Goal: Information Seeking & Learning: Learn about a topic

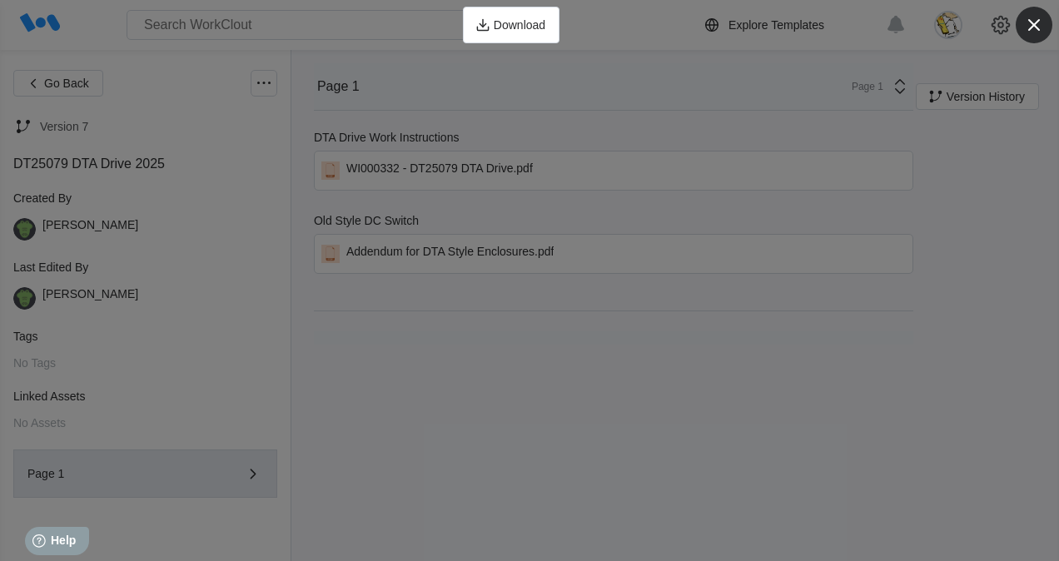
click at [1034, 25] on icon "button" at bounding box center [1034, 25] width 12 height 12
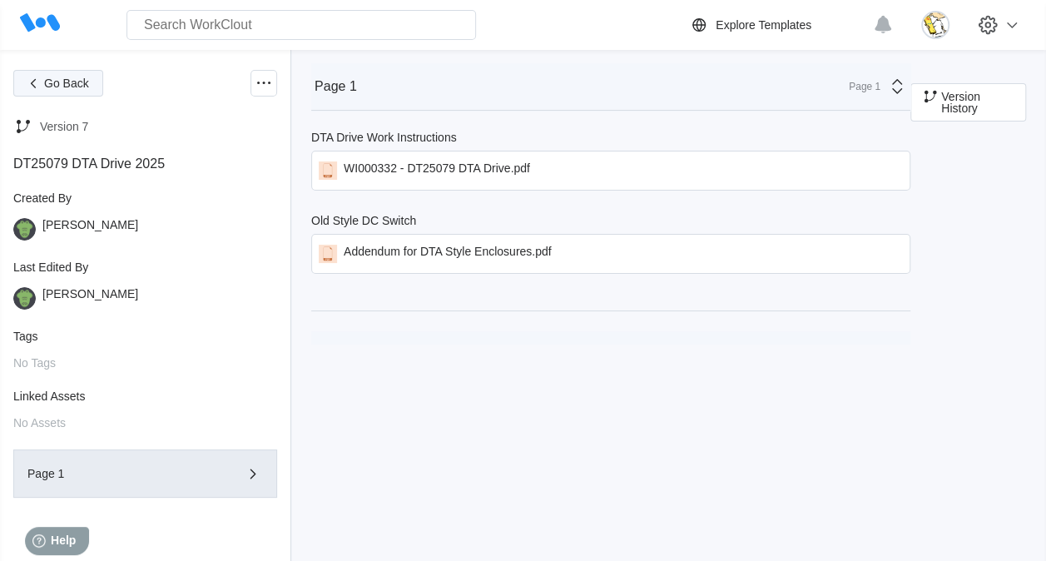
click at [43, 80] on button "Go Back" at bounding box center [58, 83] width 90 height 27
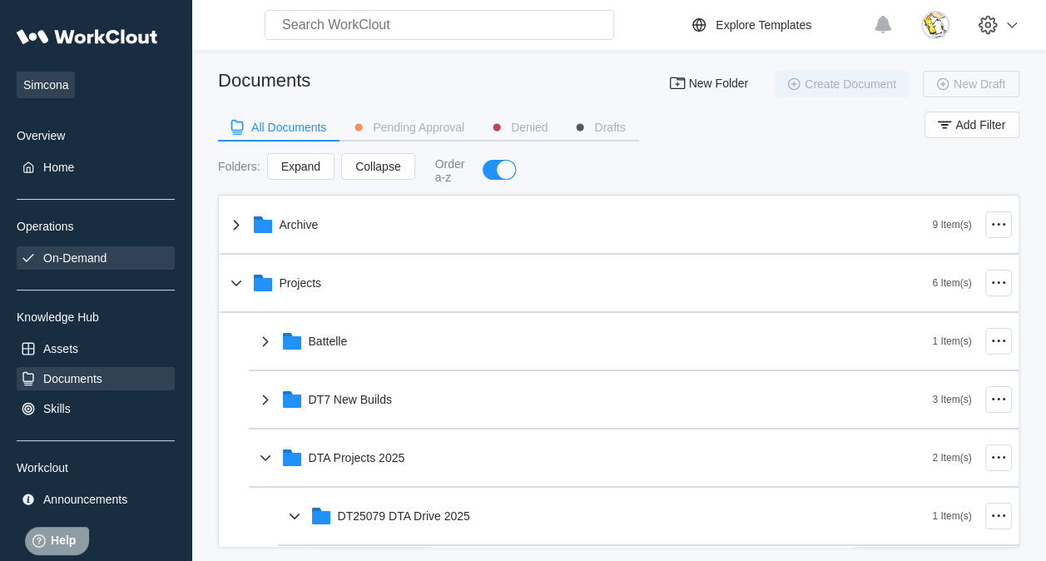
click at [92, 251] on div "On-Demand" at bounding box center [74, 257] width 63 height 13
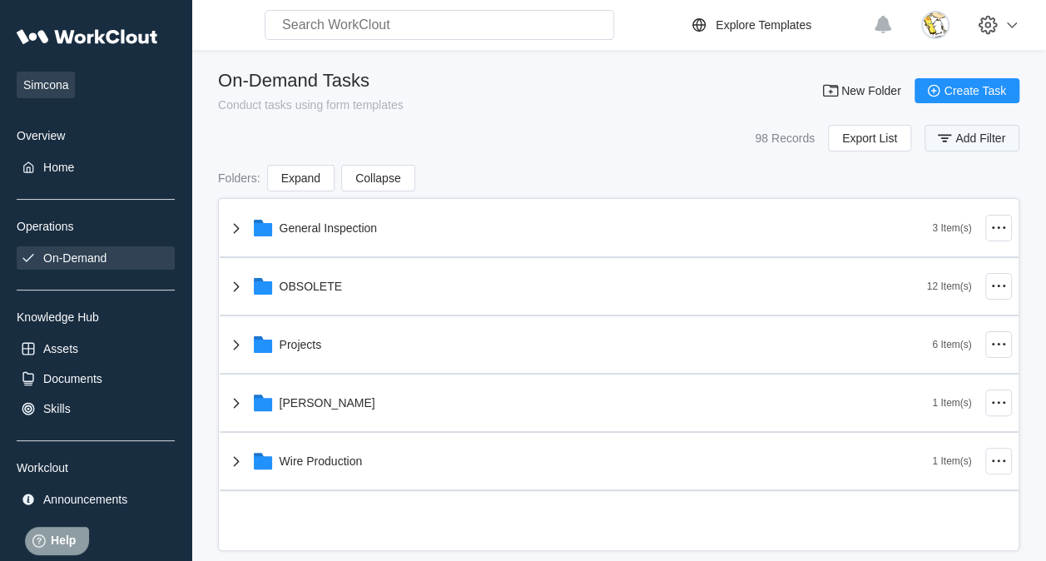
click at [960, 141] on span "Add Filter" at bounding box center [980, 138] width 50 height 12
click at [588, 208] on div "Task Name" at bounding box center [527, 202] width 156 height 23
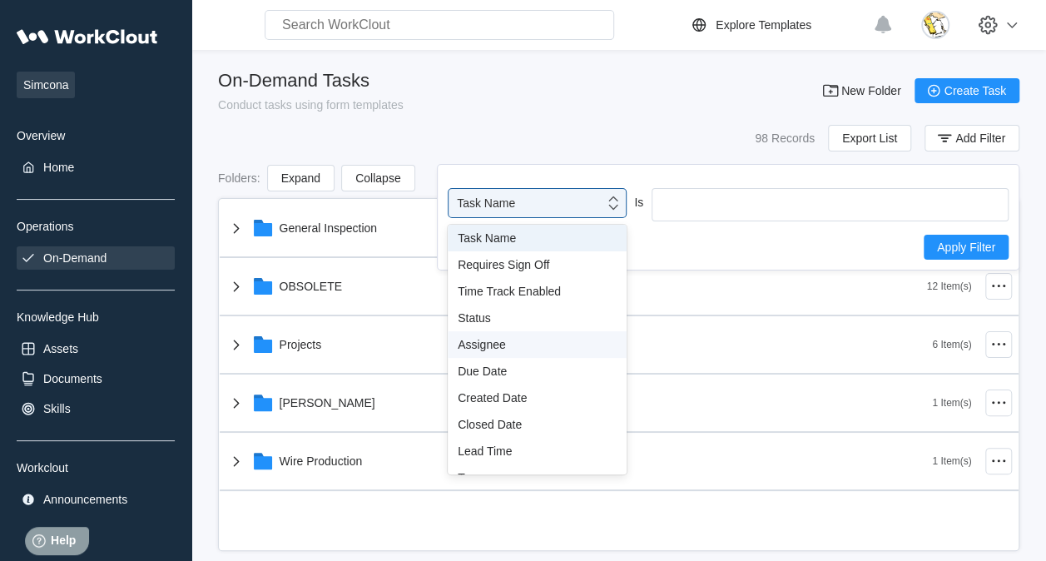
click at [498, 347] on div "Assignee" at bounding box center [537, 344] width 159 height 13
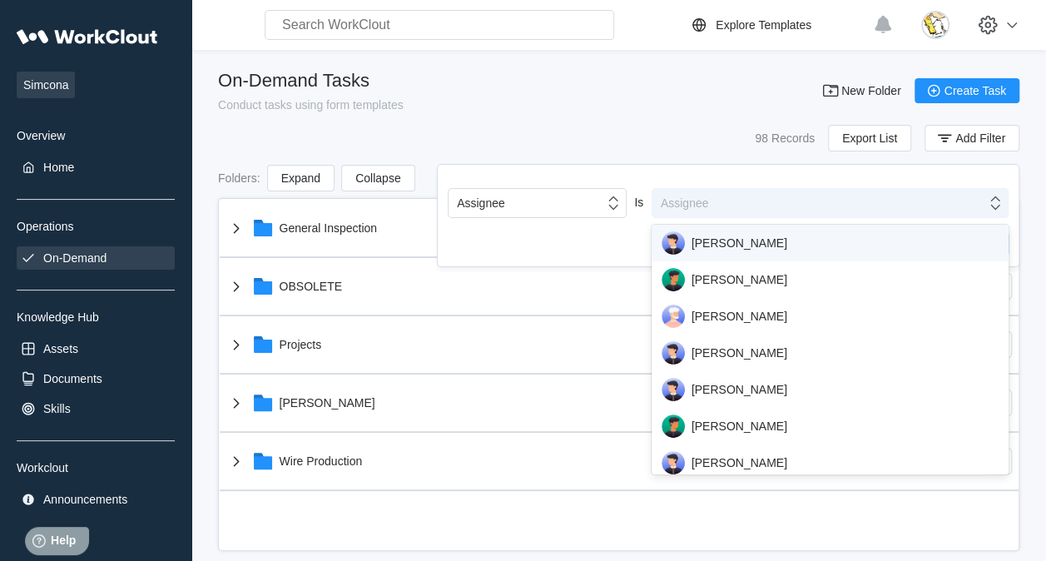
click at [741, 207] on div "Assignee" at bounding box center [819, 202] width 334 height 23
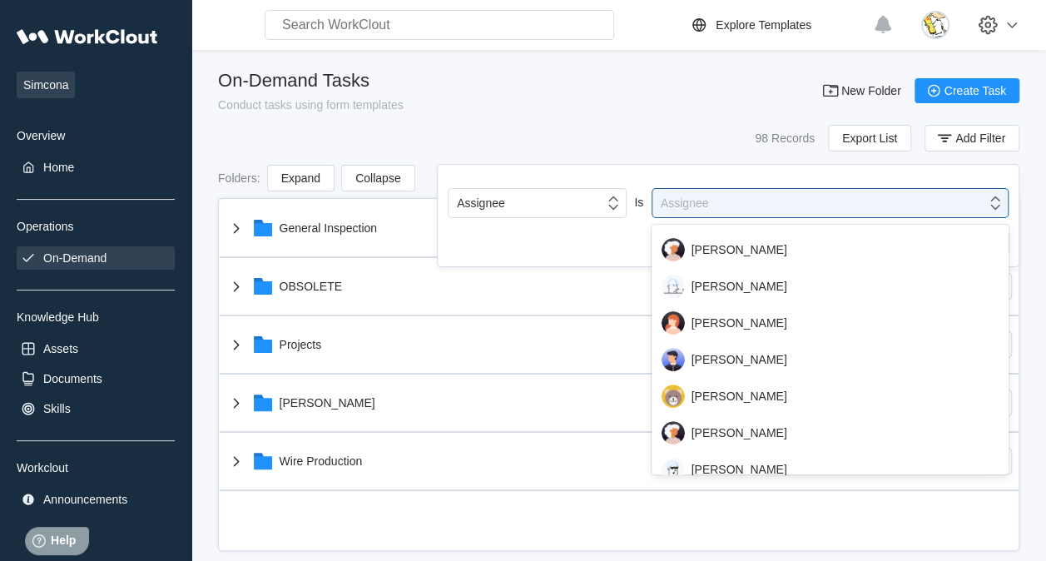
scroll to position [333, 0]
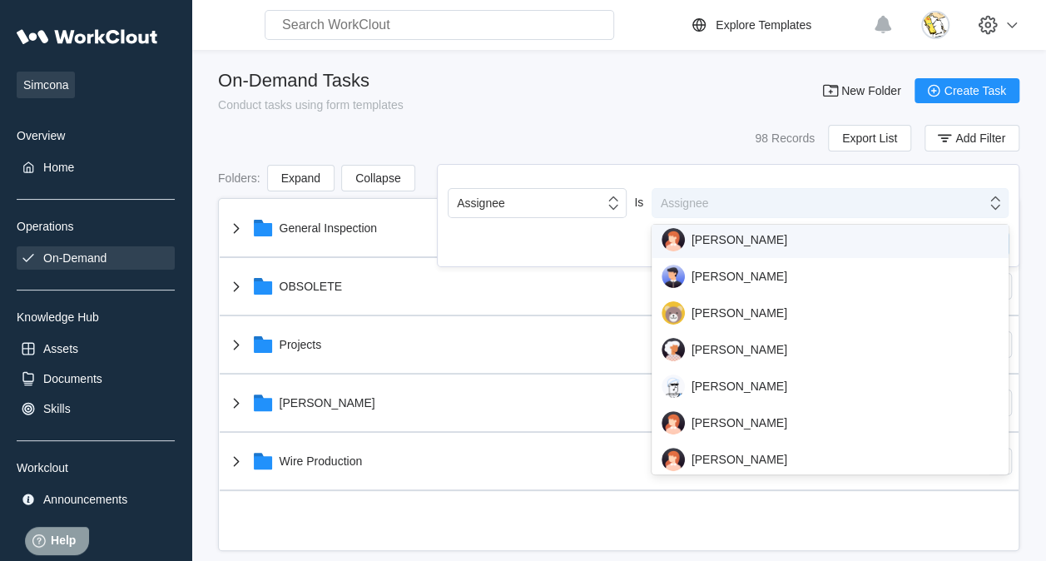
click at [726, 196] on div "Assignee" at bounding box center [819, 202] width 334 height 23
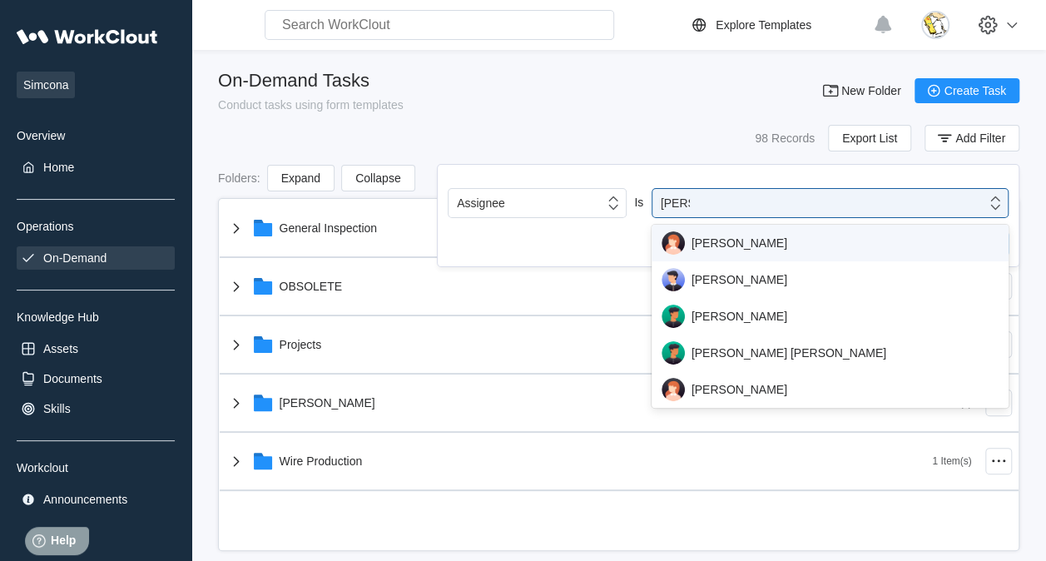
type input "david"
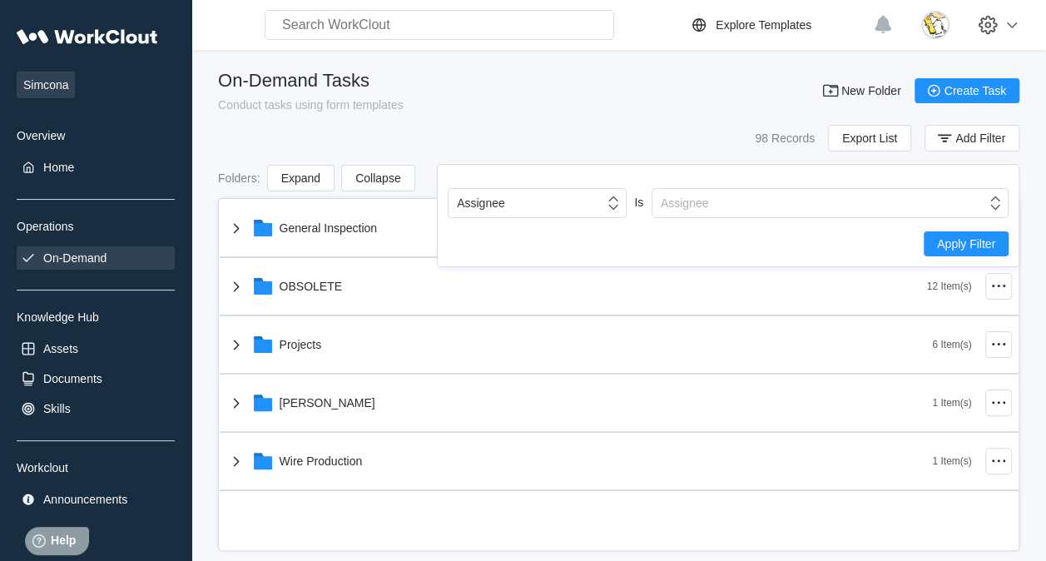
click at [619, 141] on div "98 Records Export List Add Filter" at bounding box center [618, 138] width 801 height 27
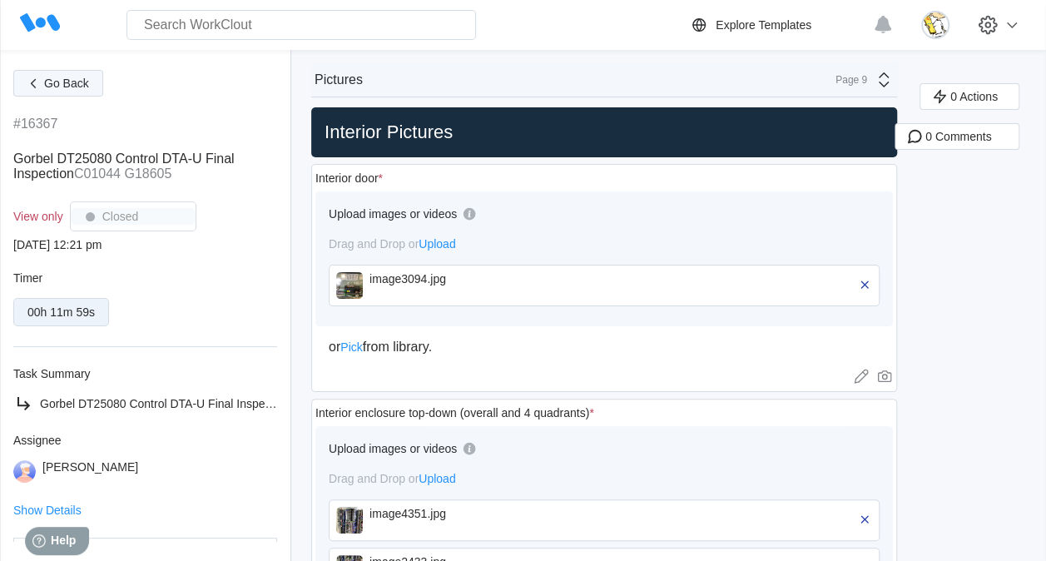
click at [39, 80] on icon "button" at bounding box center [33, 83] width 18 height 18
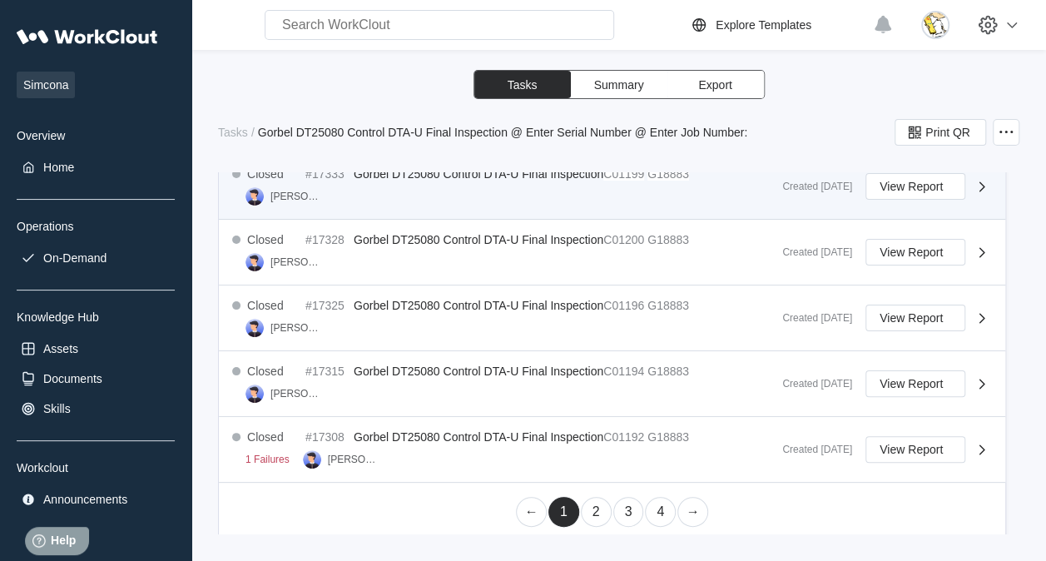
scroll to position [1001, 0]
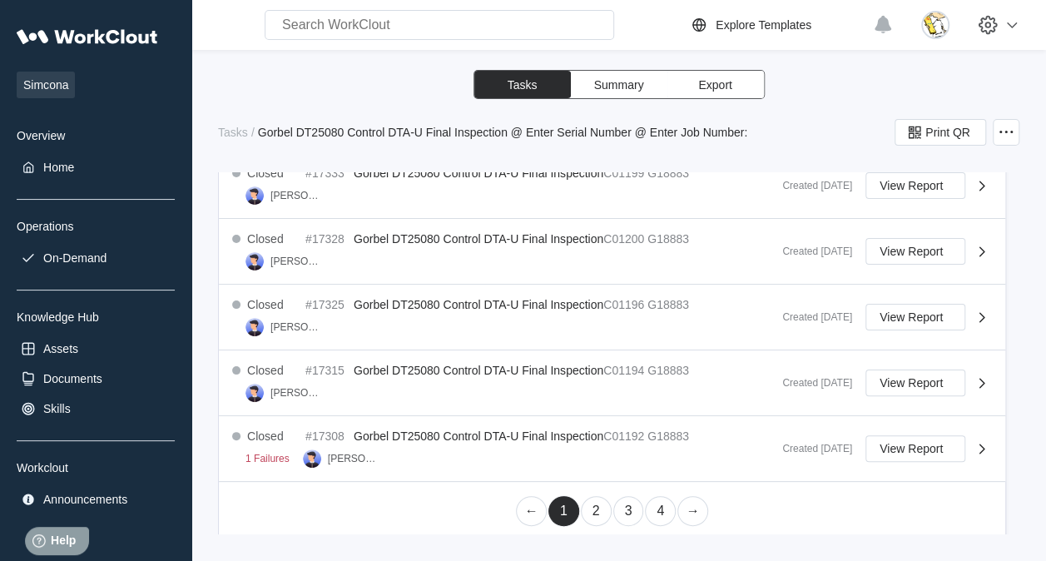
click at [593, 509] on link "2" at bounding box center [596, 511] width 31 height 30
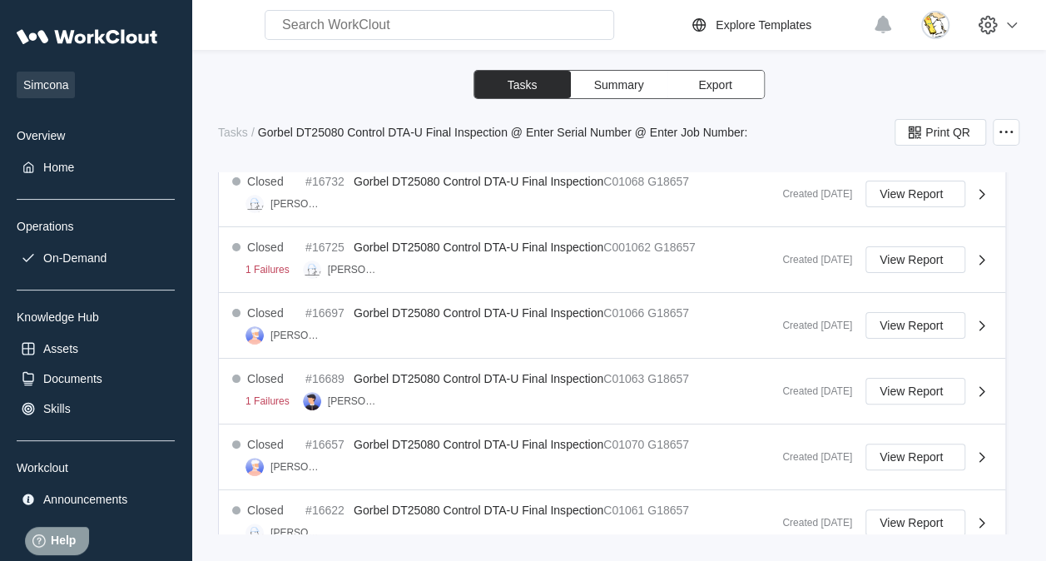
scroll to position [252, 0]
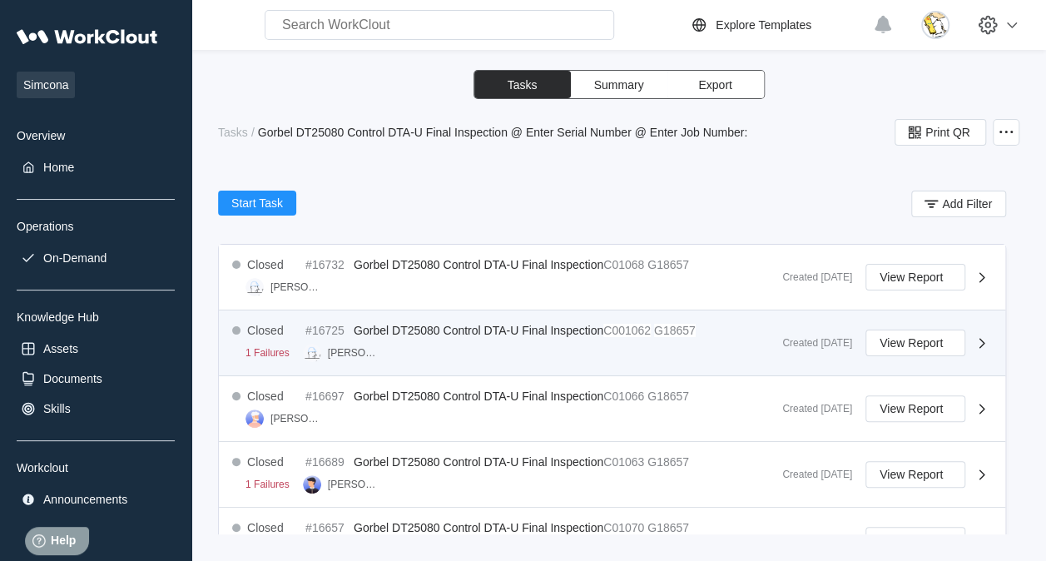
click at [643, 327] on mark "C001062" at bounding box center [626, 330] width 47 height 13
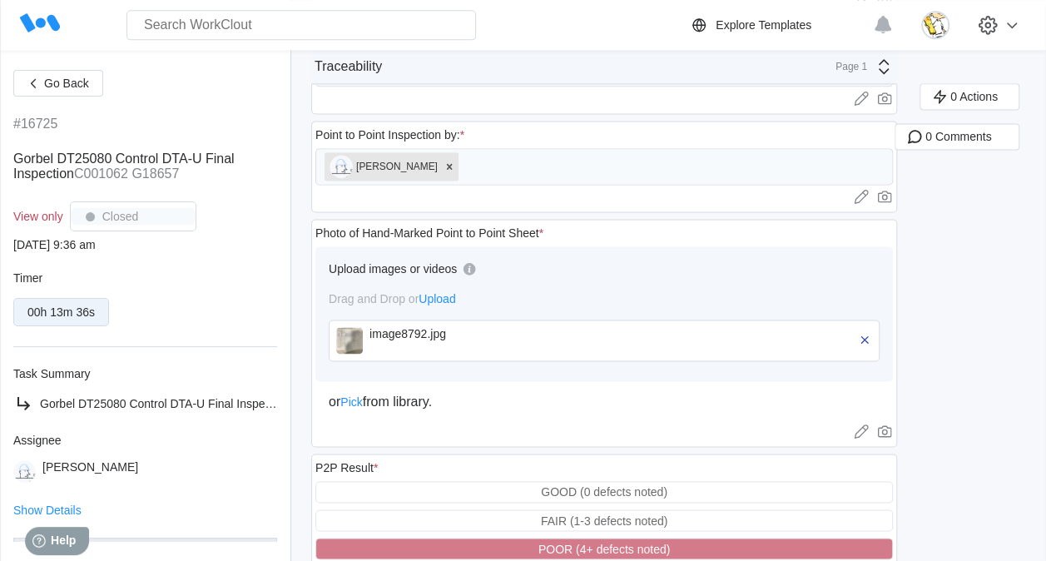
scroll to position [1082, 0]
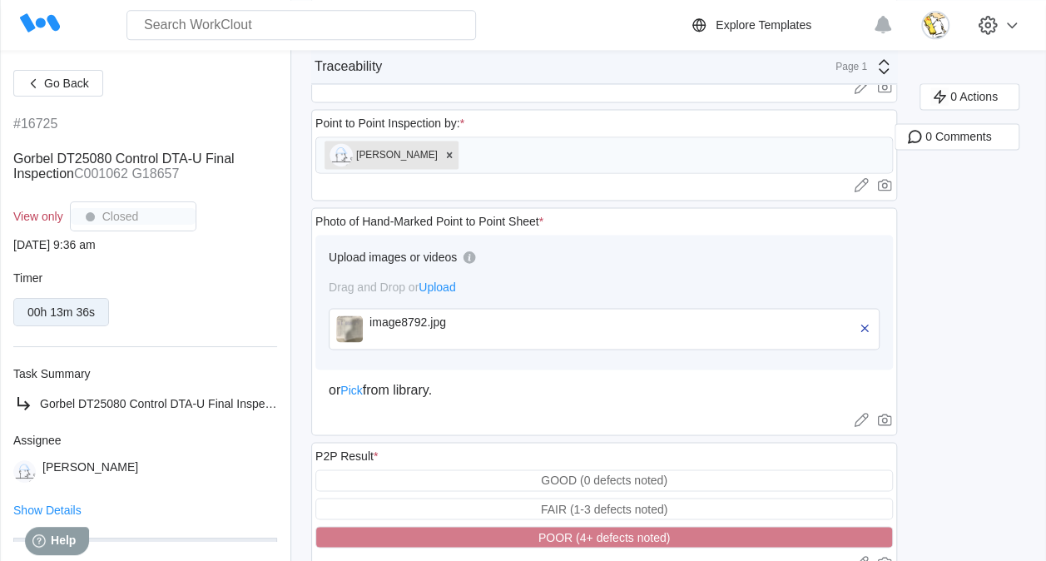
click at [504, 322] on div "image8792.jpg" at bounding box center [464, 328] width 191 height 27
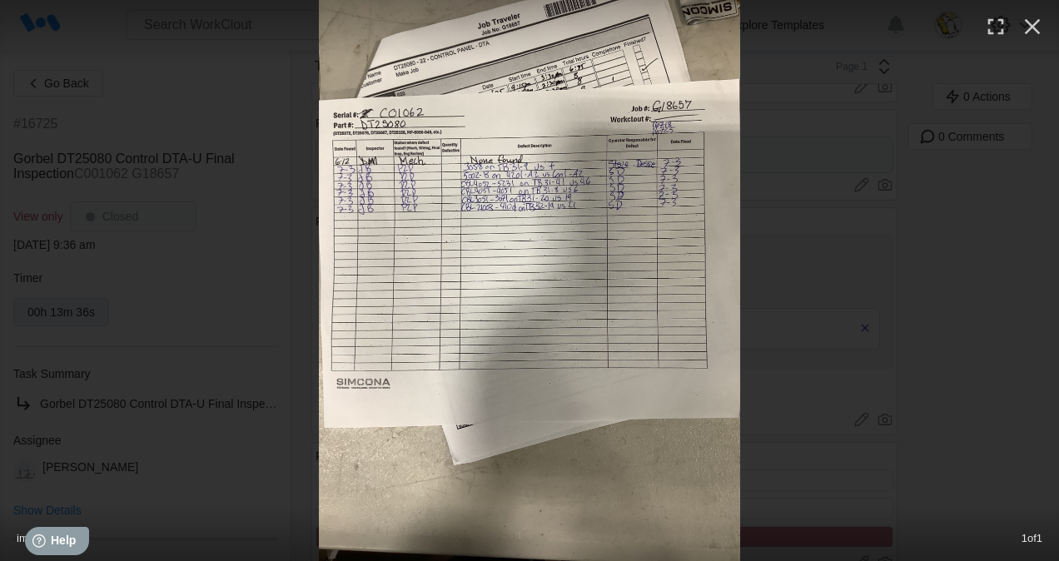
click at [483, 211] on img at bounding box center [529, 280] width 421 height 561
click at [1025, 32] on icon "button" at bounding box center [1032, 26] width 27 height 27
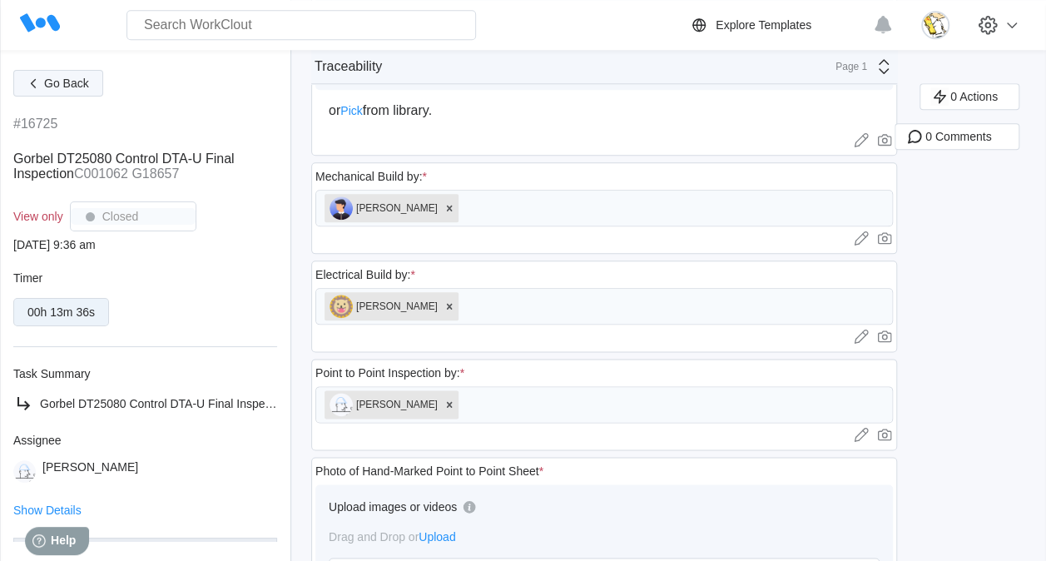
click at [84, 82] on span "Go Back" at bounding box center [66, 83] width 45 height 12
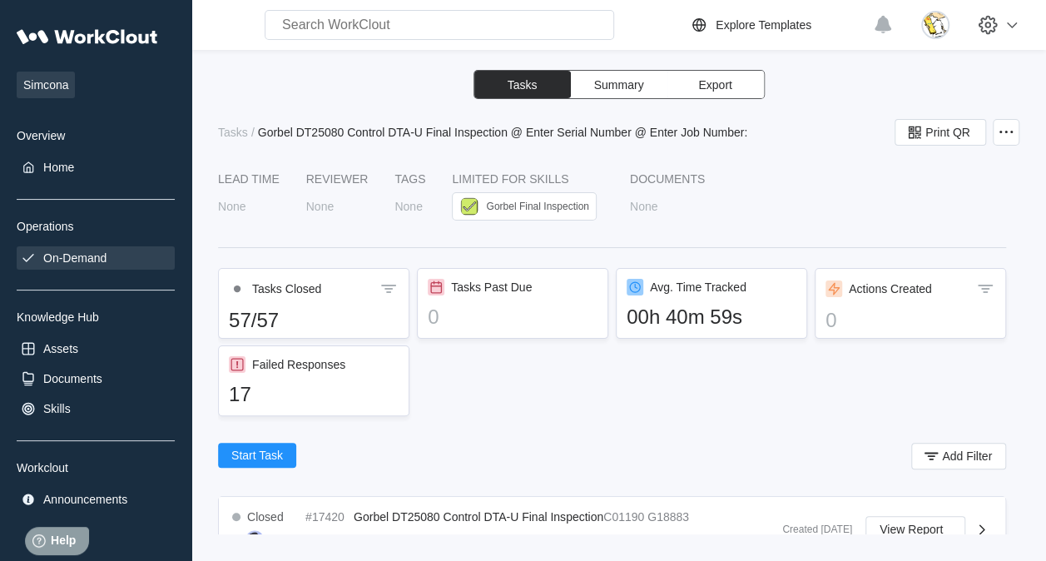
click at [82, 262] on div "On-Demand" at bounding box center [74, 257] width 63 height 13
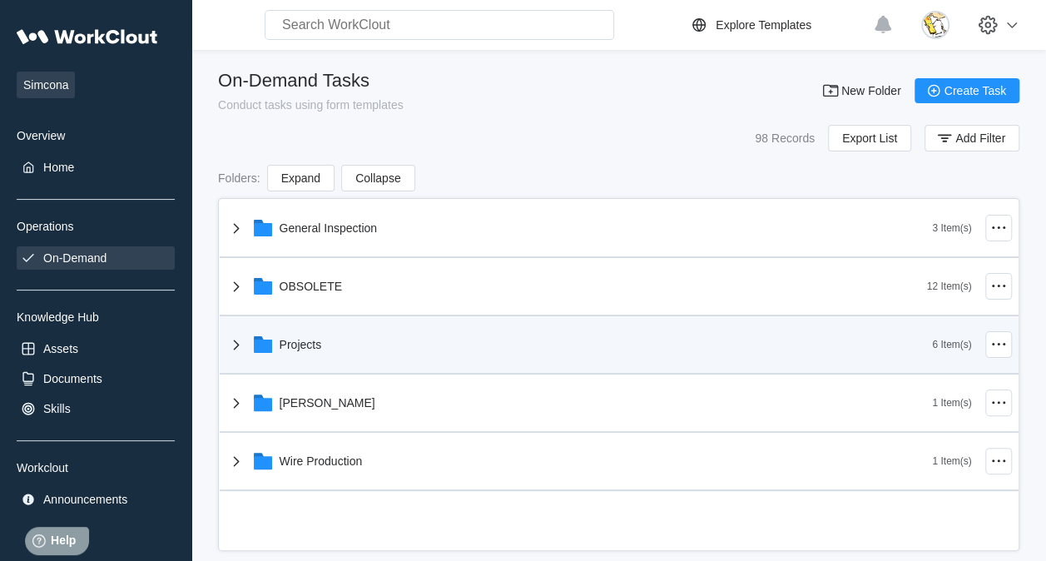
click at [380, 346] on div "General Inspection 3 Item(s) OBSOLETE 12 Item(s) Projects 6 Item(s) [PERSON_NAM…" at bounding box center [619, 345] width 799 height 291
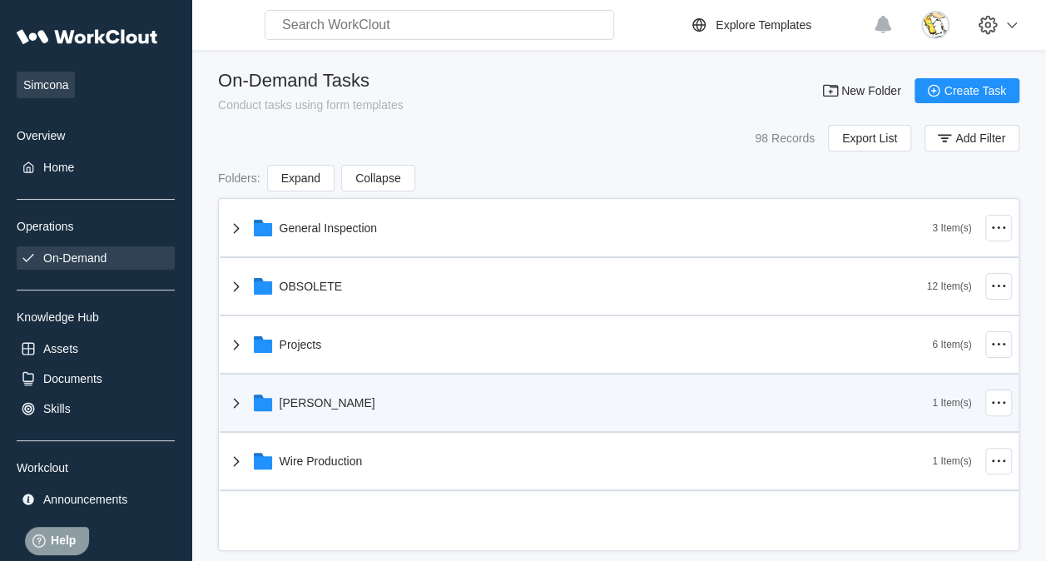
scroll to position [22, 0]
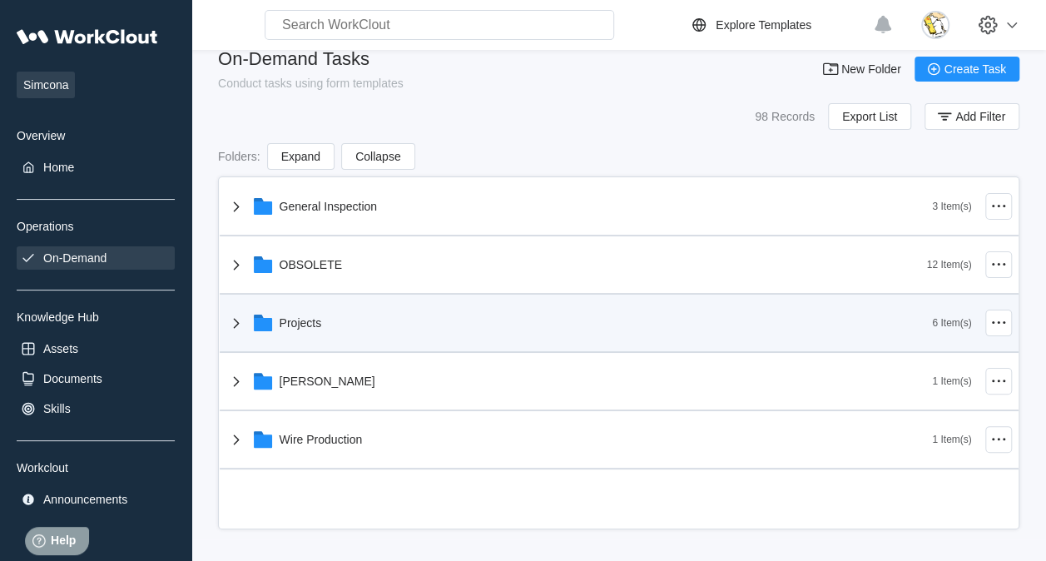
drag, startPoint x: 409, startPoint y: 330, endPoint x: 433, endPoint y: 350, distance: 30.7
click at [413, 330] on div "Projects" at bounding box center [579, 322] width 707 height 43
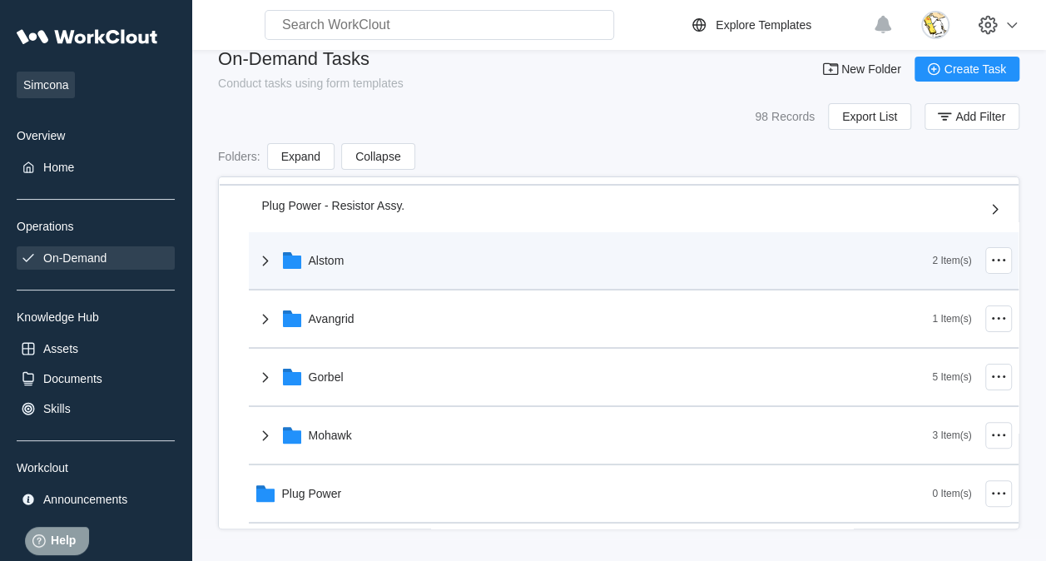
scroll to position [250, 0]
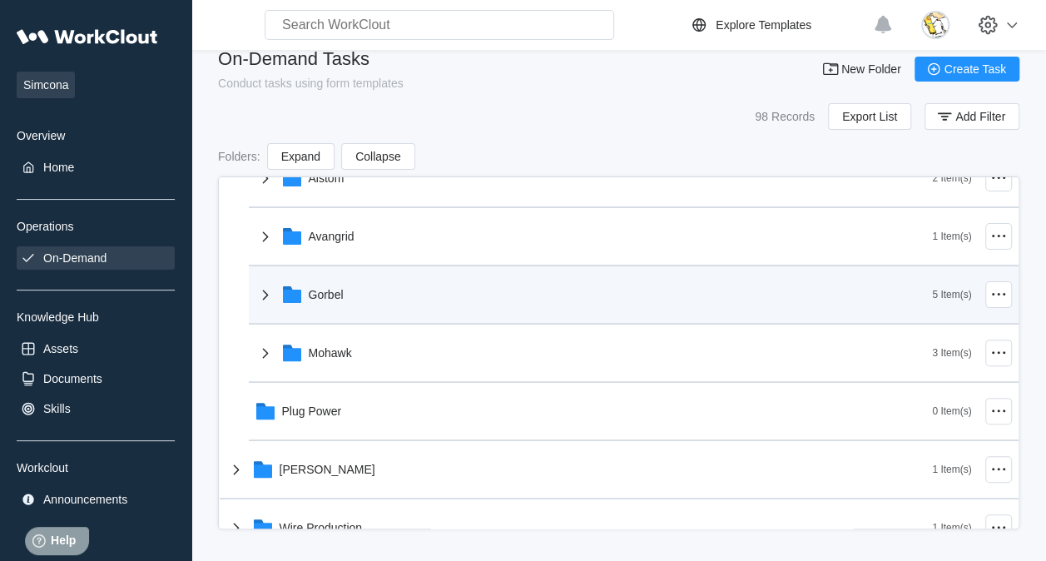
drag, startPoint x: 403, startPoint y: 297, endPoint x: 404, endPoint y: 306, distance: 9.3
click at [404, 297] on div "Gorbel" at bounding box center [593, 294] width 677 height 43
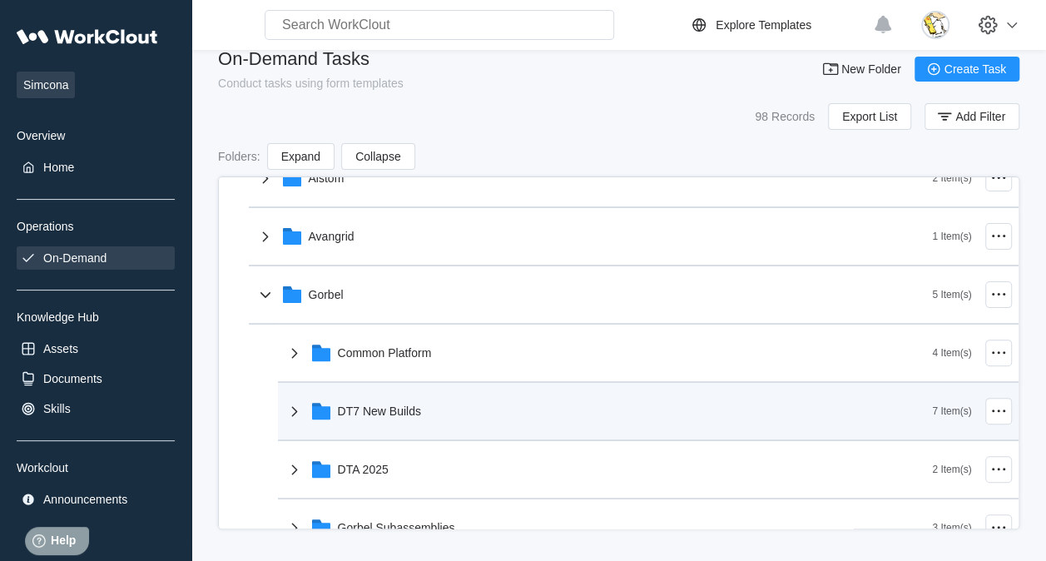
drag, startPoint x: 428, startPoint y: 399, endPoint x: 443, endPoint y: 434, distance: 37.3
click at [430, 399] on div "DT7 New Builds" at bounding box center [609, 410] width 648 height 43
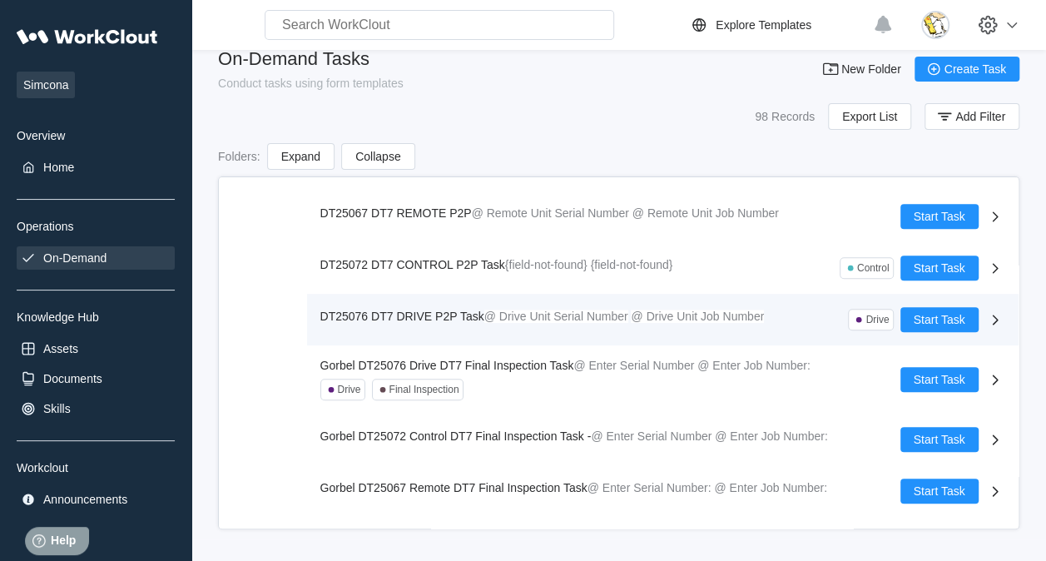
scroll to position [583, 0]
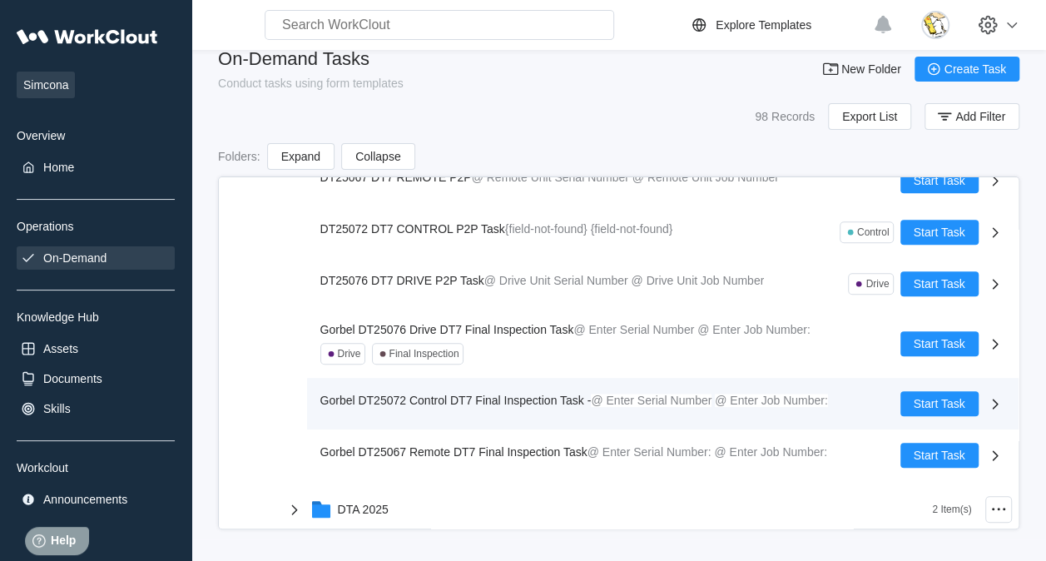
click at [528, 399] on span "Gorbel DT25072 Control DT7 Final Inspection Task -" at bounding box center [455, 400] width 271 height 13
click at [479, 398] on span "Gorbel DT25072 Control DT7 Final Inspection Task -" at bounding box center [455, 400] width 271 height 13
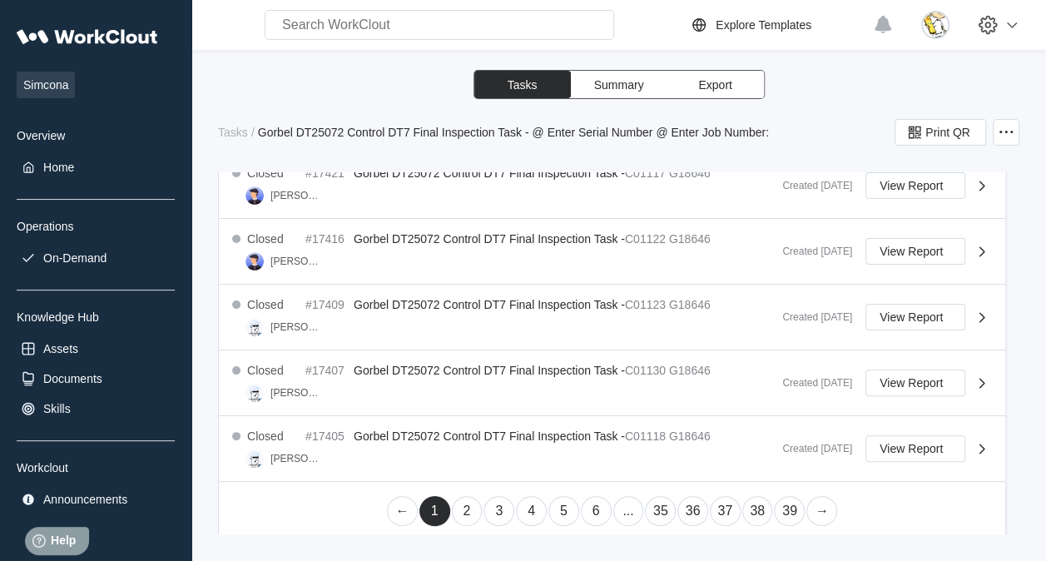
click at [729, 508] on link "37" at bounding box center [725, 511] width 31 height 30
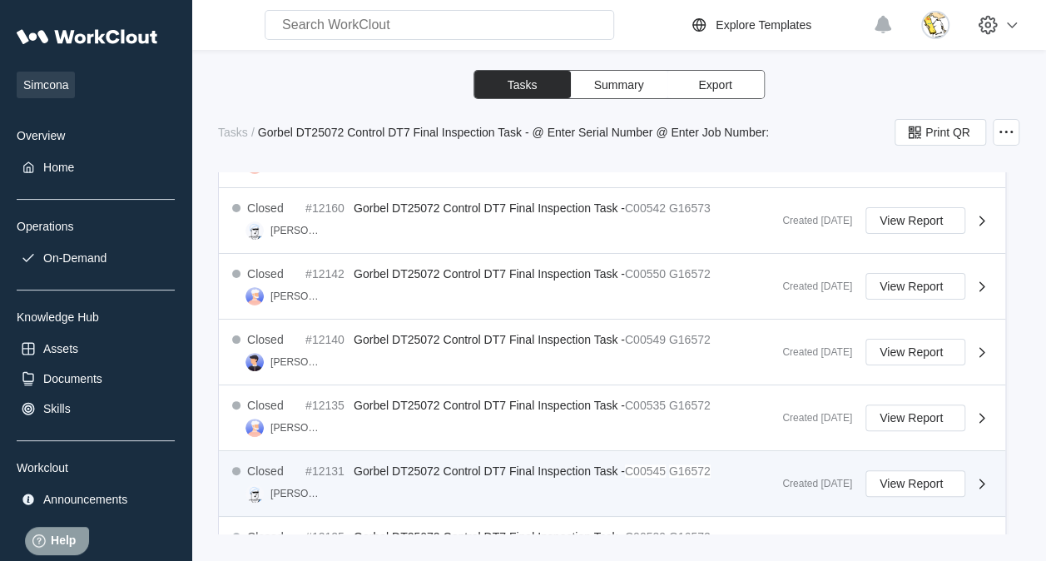
scroll to position [1001, 0]
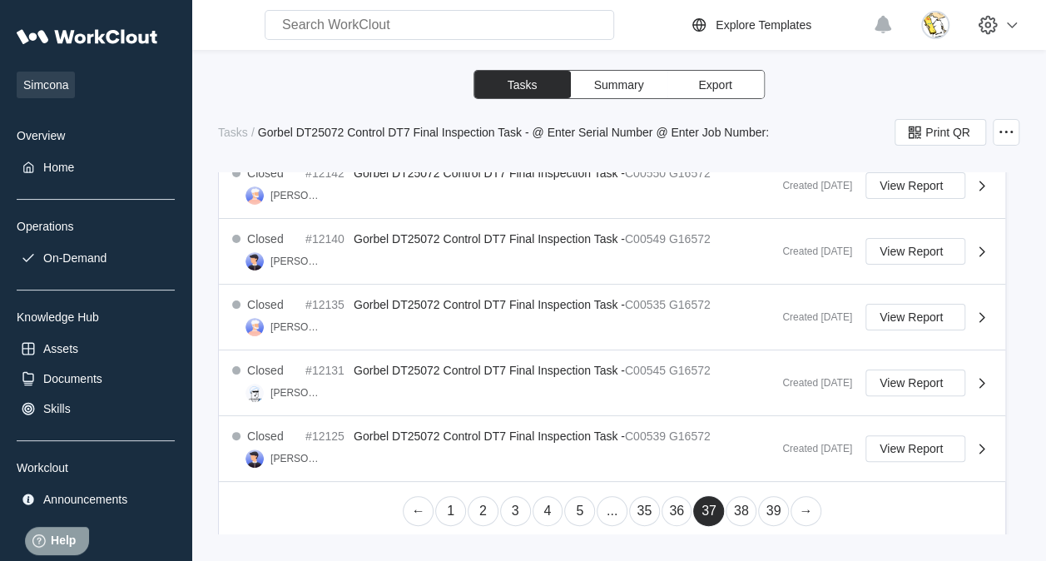
click at [674, 502] on link "36" at bounding box center [677, 511] width 31 height 30
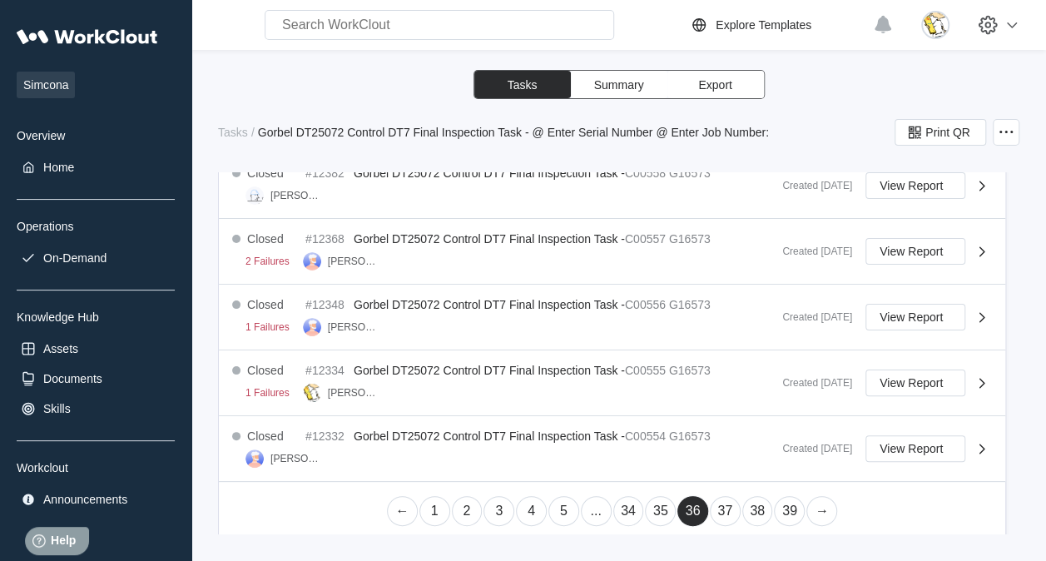
click at [652, 503] on link "35" at bounding box center [660, 511] width 31 height 30
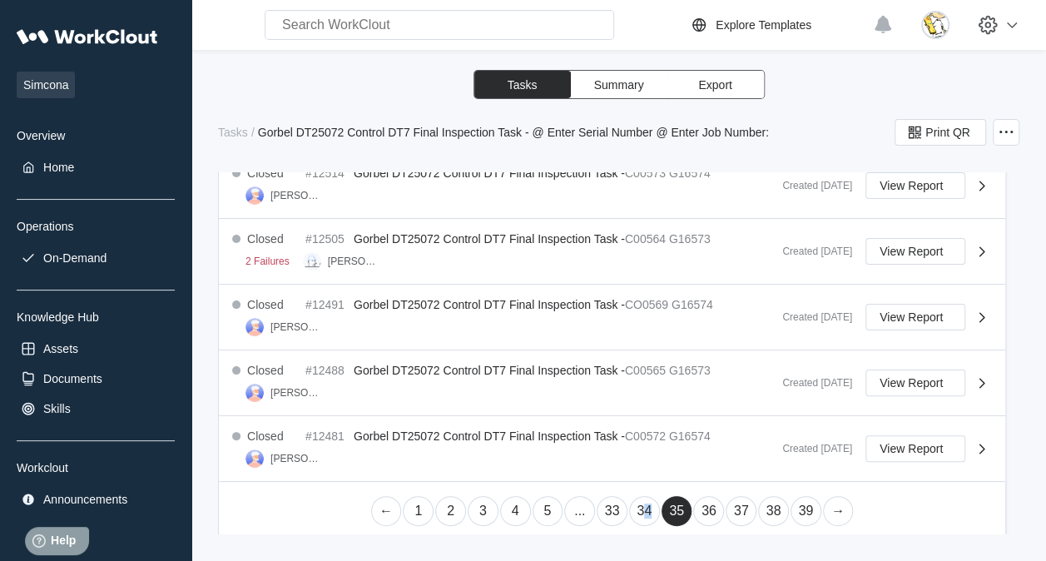
click at [644, 503] on link "34" at bounding box center [644, 511] width 31 height 30
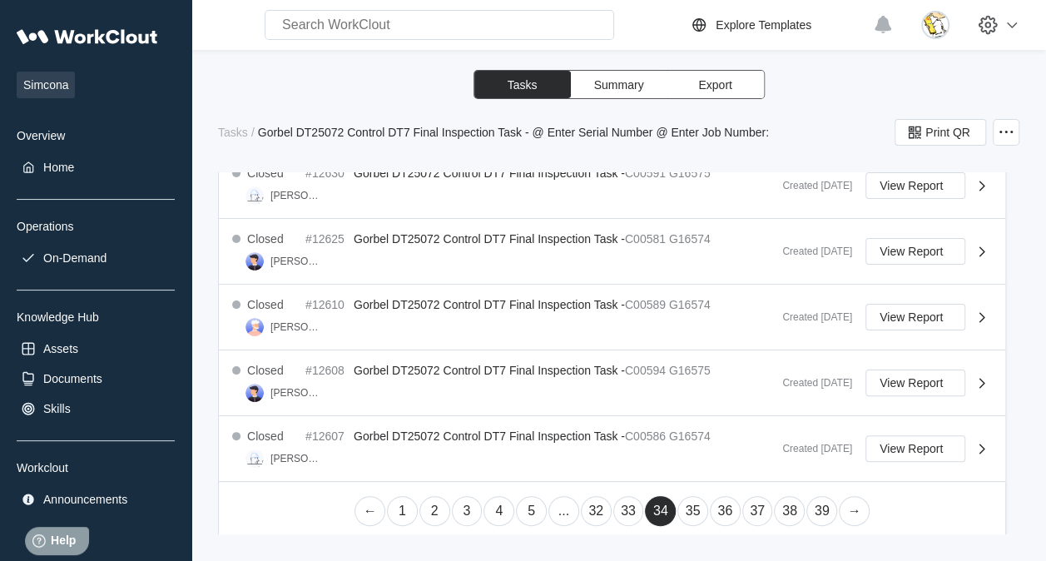
click at [626, 506] on link "33" at bounding box center [628, 511] width 31 height 30
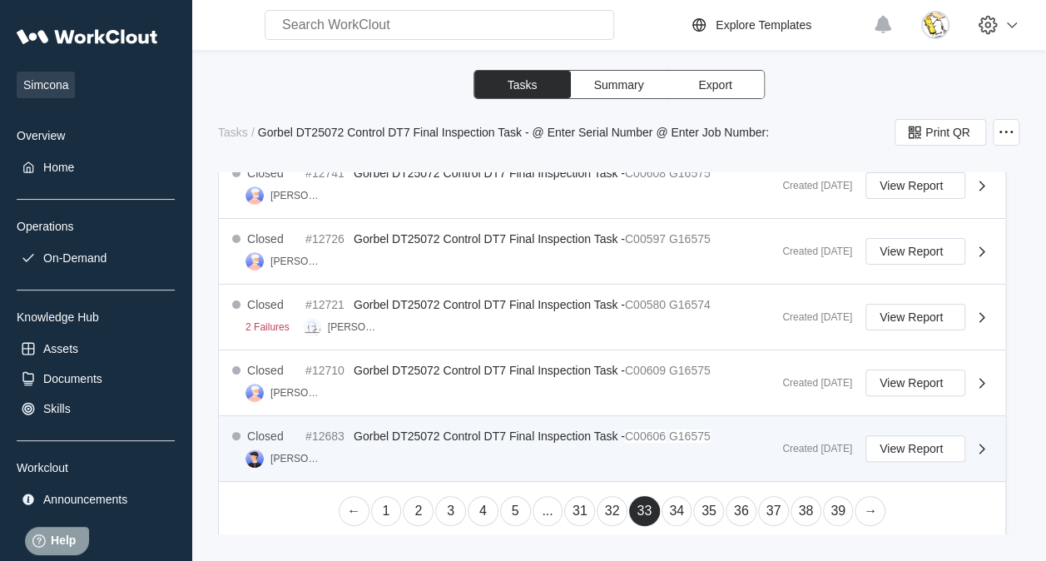
click at [662, 436] on mark "C00606" at bounding box center [645, 435] width 41 height 13
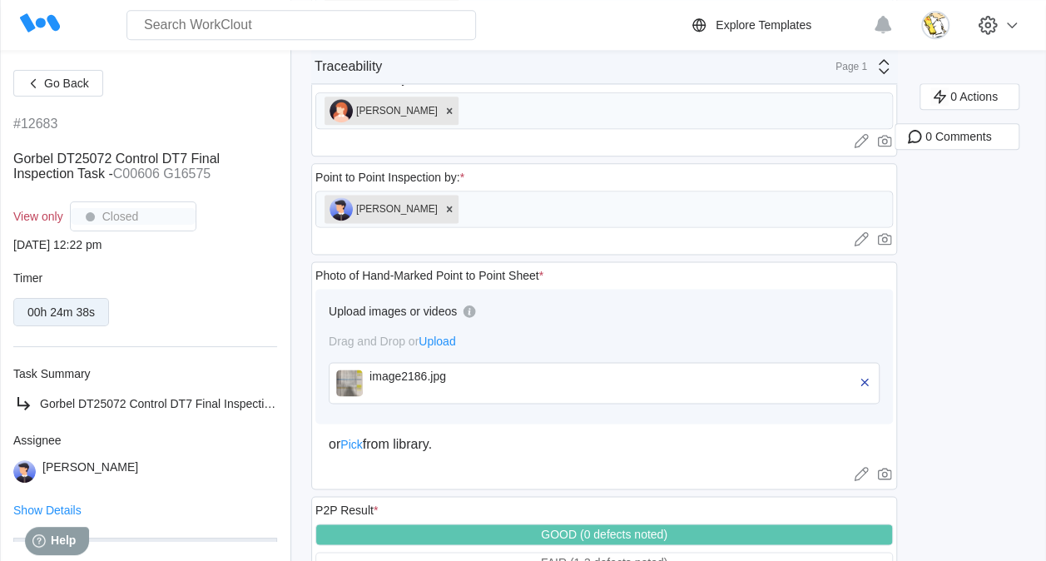
scroll to position [999, 0]
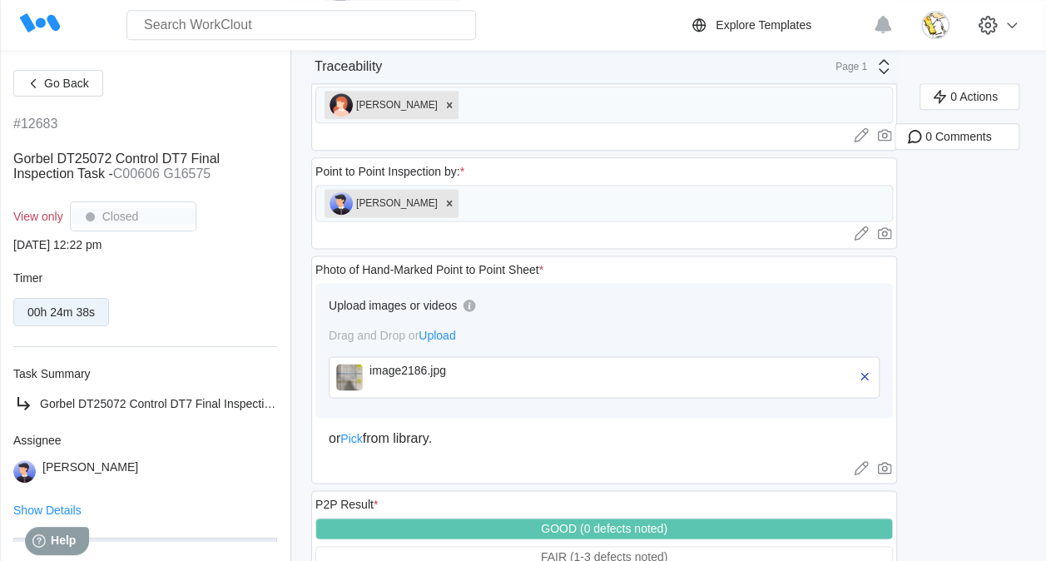
click at [375, 364] on div "image2186.jpg" at bounding box center [464, 370] width 191 height 13
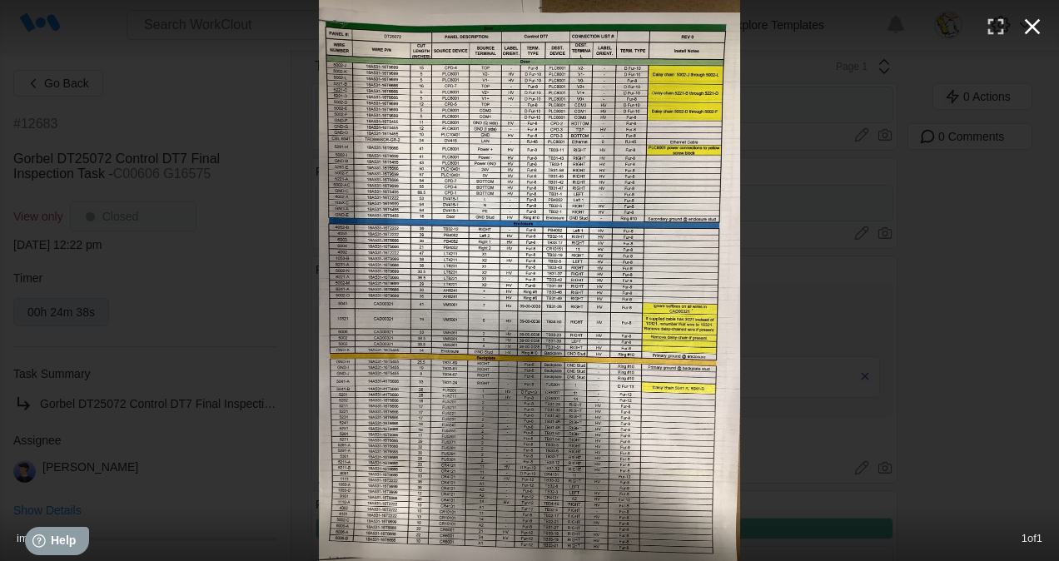
click at [1027, 22] on icon "button" at bounding box center [1032, 27] width 16 height 16
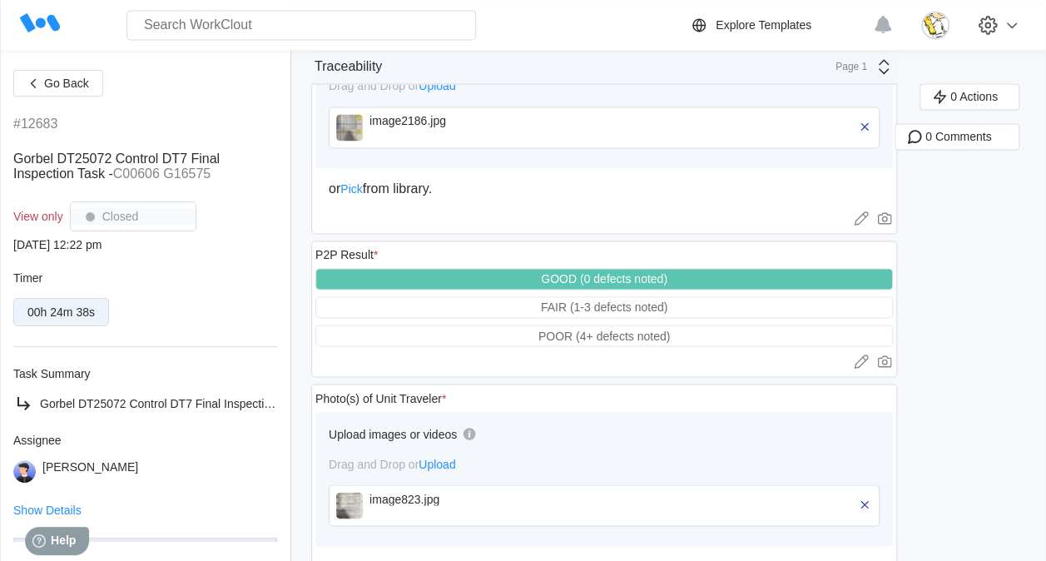
scroll to position [1316, 0]
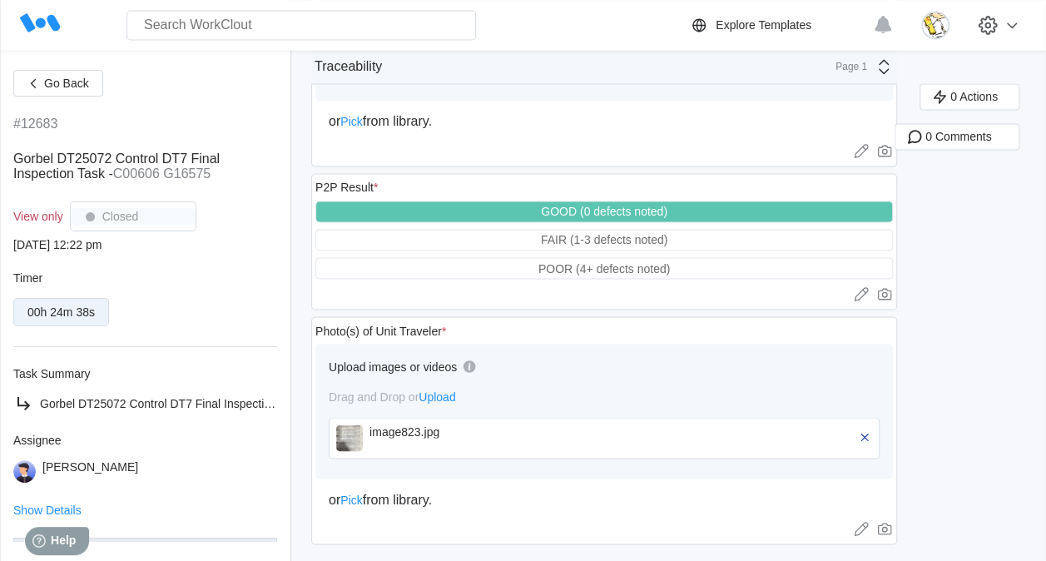
click at [448, 424] on div "image823.jpg" at bounding box center [464, 430] width 191 height 13
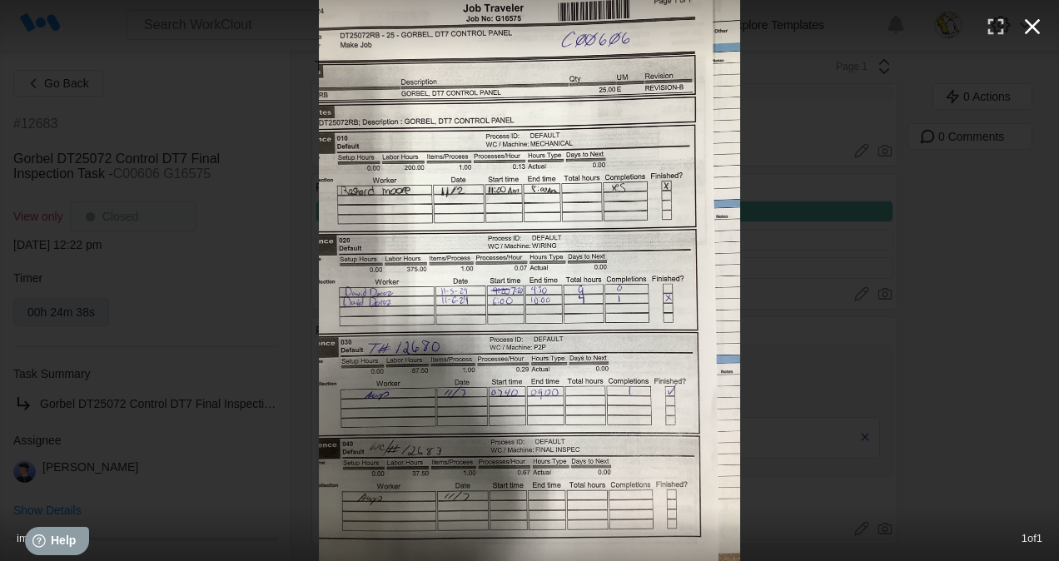
click at [1033, 26] on icon "button" at bounding box center [1032, 27] width 16 height 16
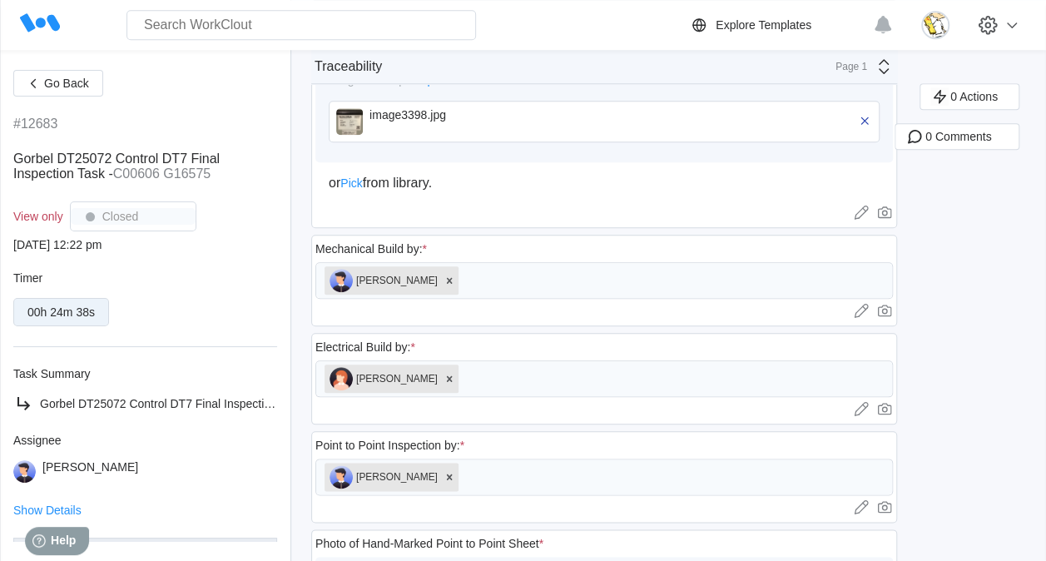
scroll to position [483, 0]
